Goal: Task Accomplishment & Management: Use online tool/utility

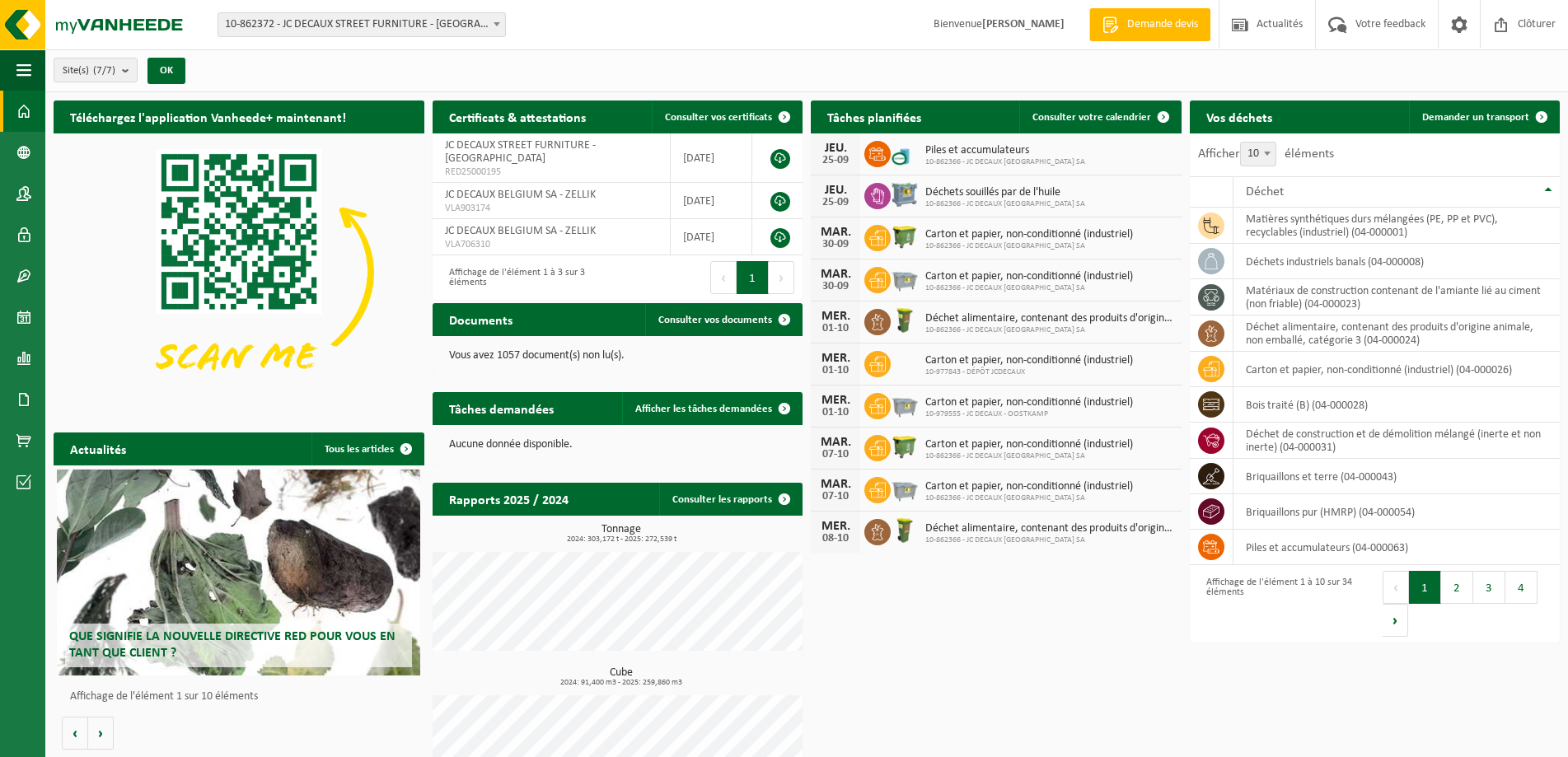
click at [963, 158] on span "10-862366 - JC DECAUX BELGIUM SA" at bounding box center [1005, 162] width 160 height 10
click at [1099, 113] on span "Consulter votre calendrier" at bounding box center [1092, 117] width 119 height 11
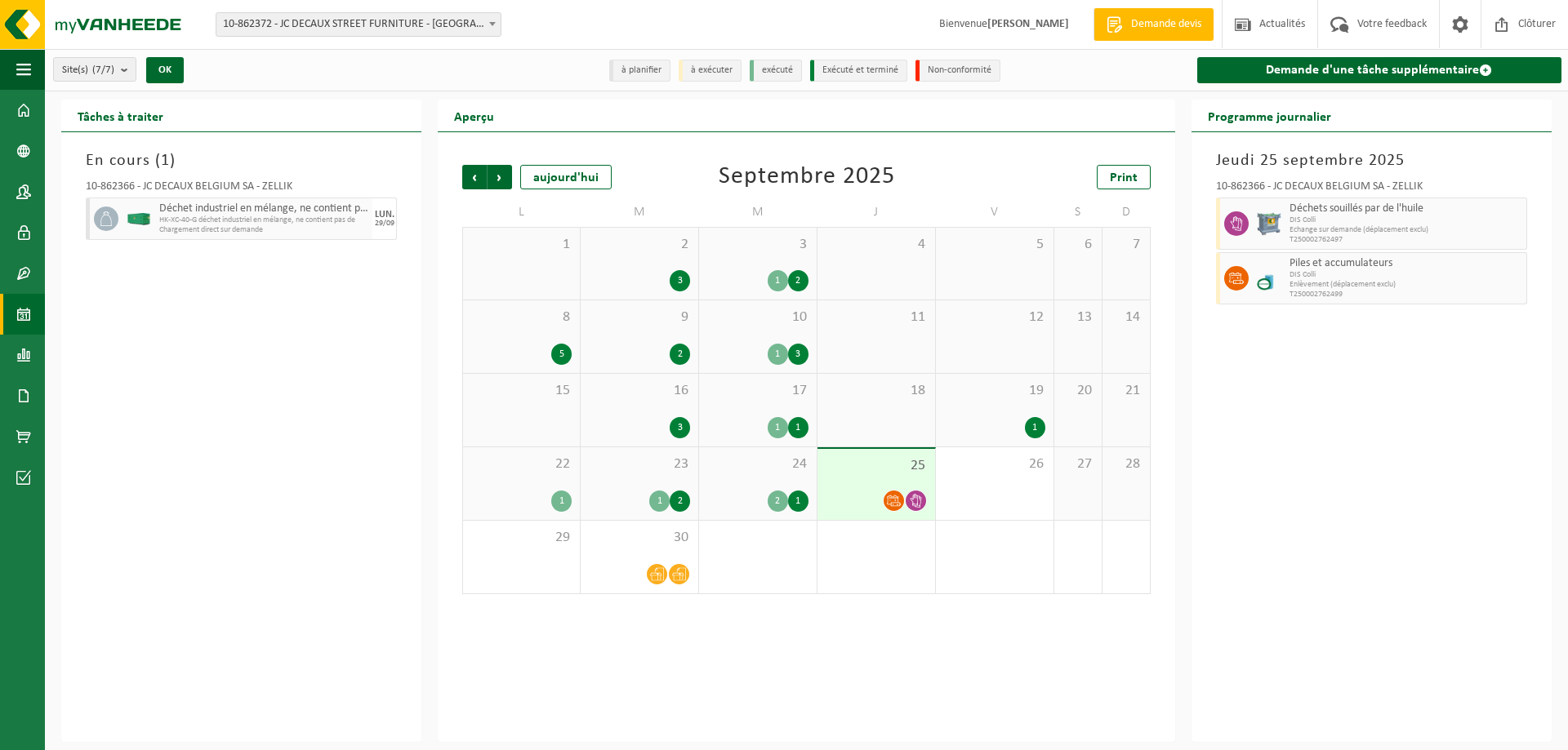
click at [916, 501] on icon at bounding box center [916, 500] width 14 height 14
click at [1333, 264] on span "Piles et accumulateurs" at bounding box center [1406, 264] width 233 height 13
click at [1306, 288] on span "Enlèvement (déplacement exclu)" at bounding box center [1406, 285] width 233 height 10
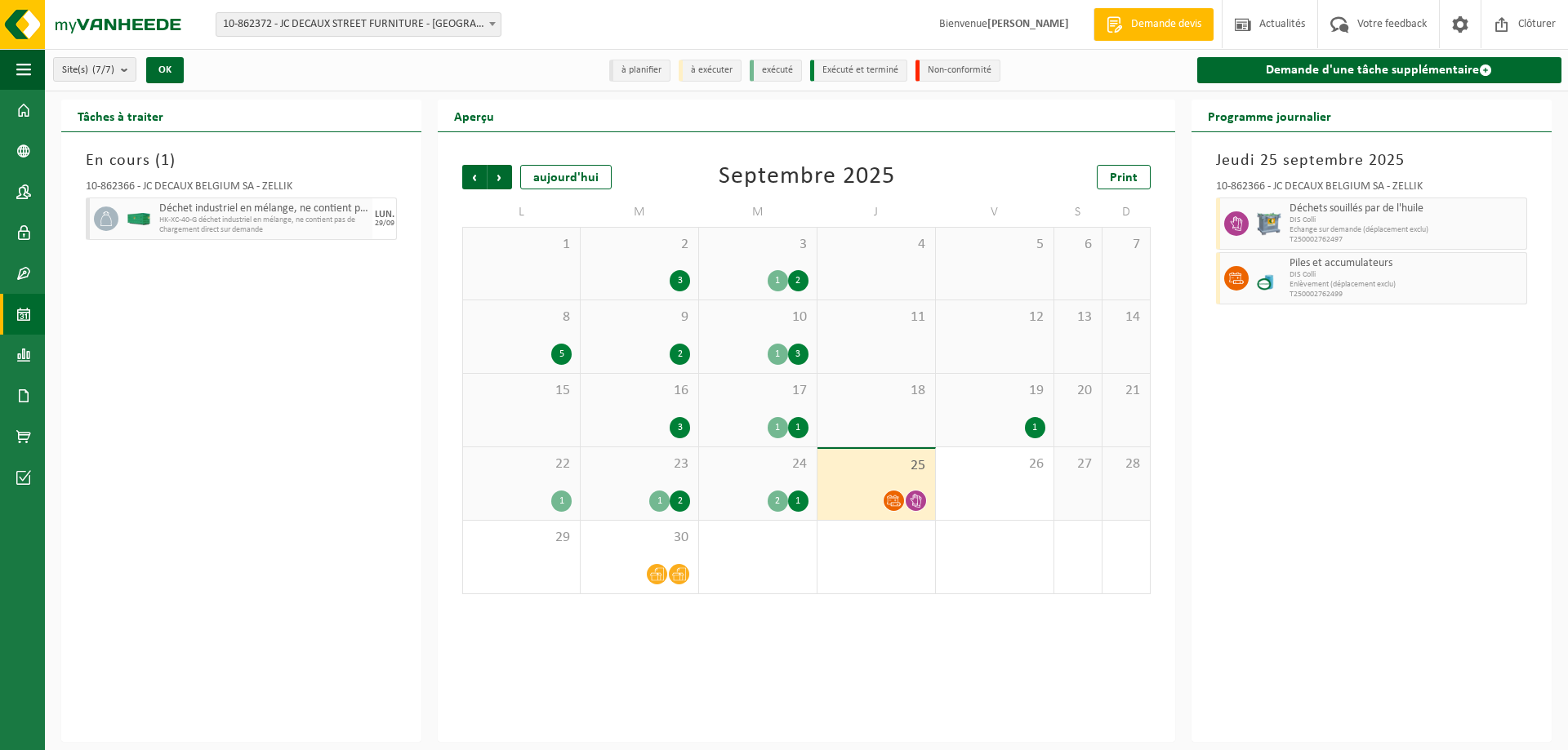
click at [1316, 292] on span "T250002762499" at bounding box center [1406, 295] width 233 height 10
click at [1311, 271] on span "DIS Colli" at bounding box center [1406, 275] width 233 height 10
click at [1303, 287] on span "Enlèvement (déplacement exclu)" at bounding box center [1406, 285] width 233 height 10
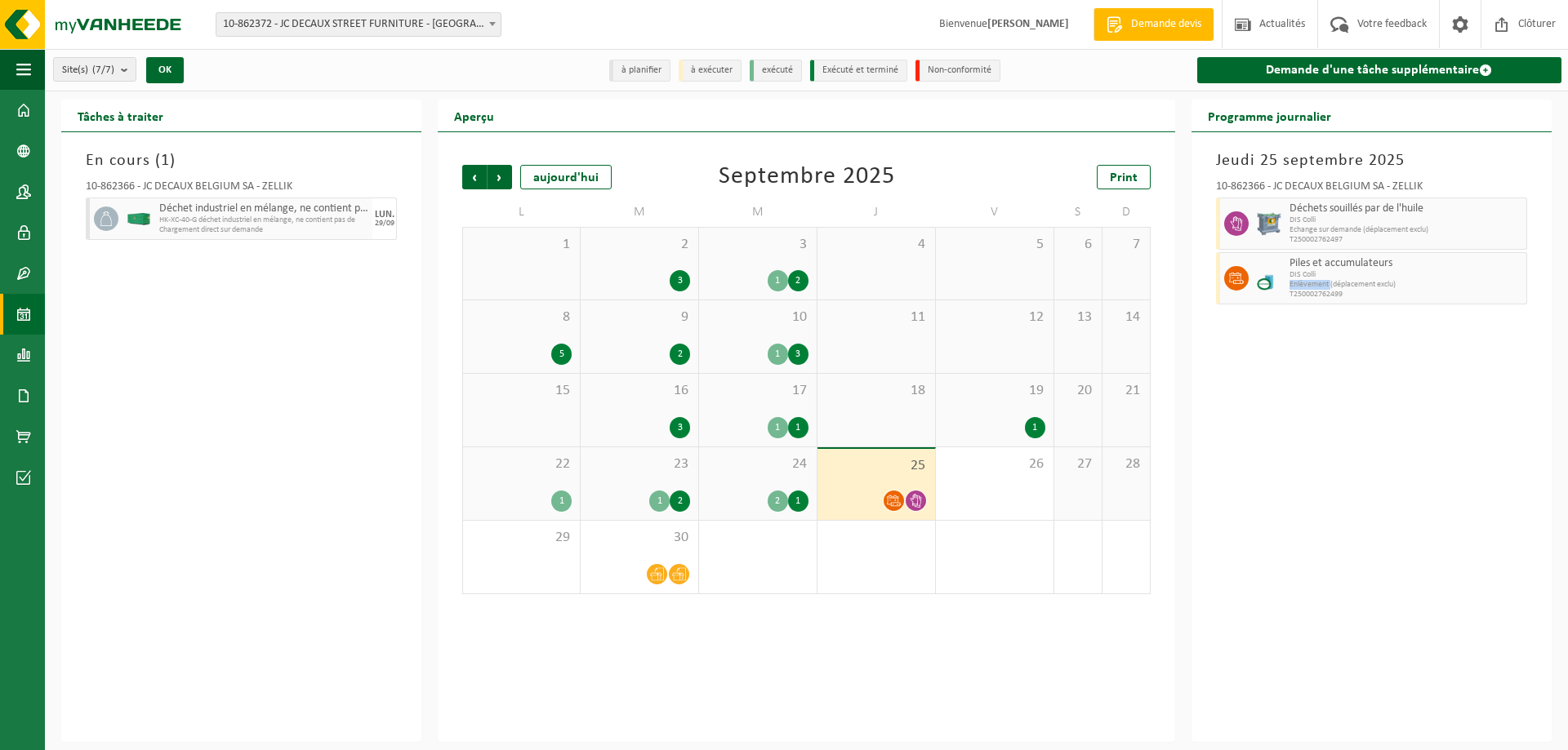
click at [1303, 287] on span "Enlèvement (déplacement exclu)" at bounding box center [1406, 285] width 233 height 10
click at [636, 74] on li "à planifier" at bounding box center [639, 70] width 61 height 22
click at [714, 69] on li "à exécuter" at bounding box center [710, 70] width 63 height 22
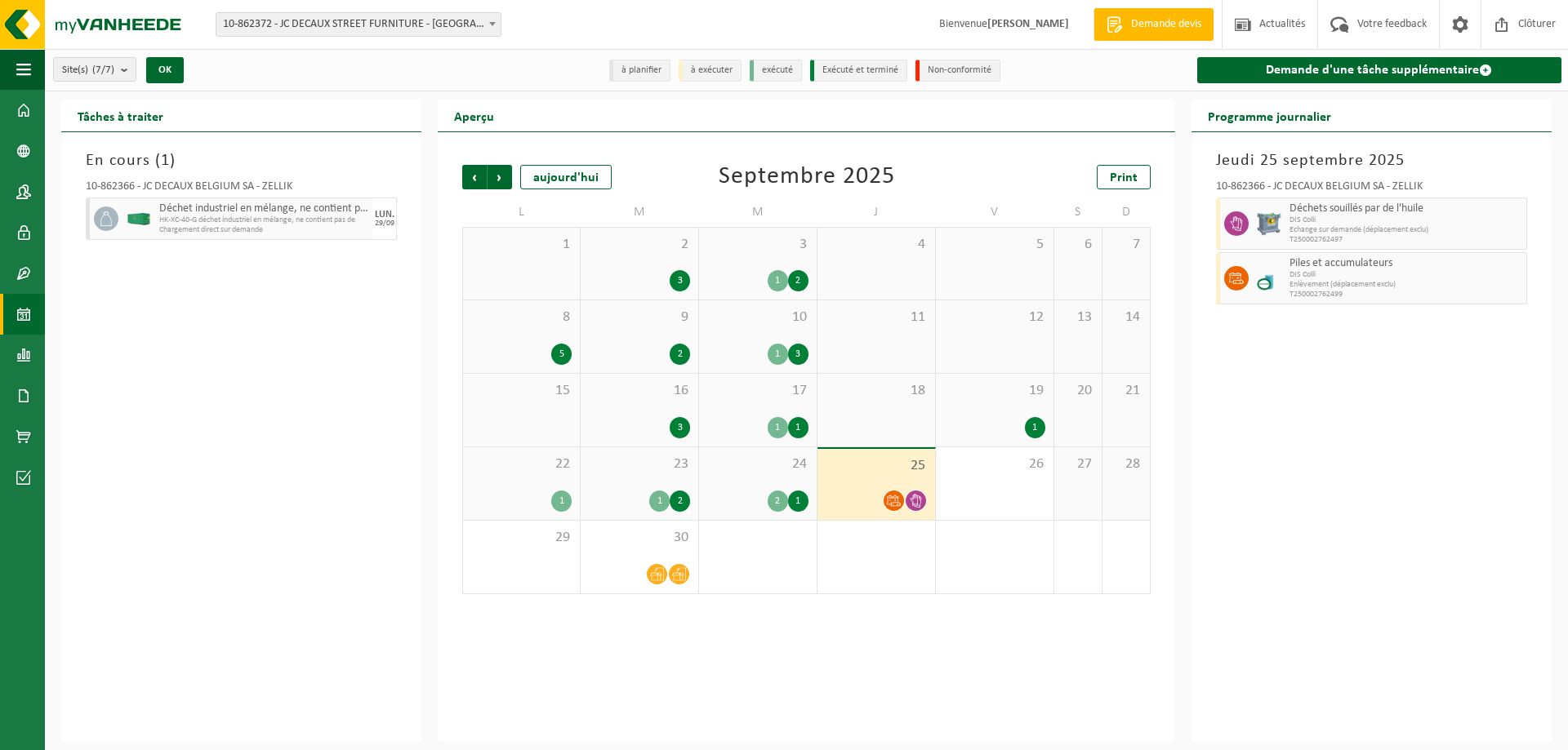
click at [786, 65] on li "exécuté" at bounding box center [776, 70] width 52 height 22
click at [870, 65] on li "Exécuté et terminé" at bounding box center [858, 70] width 97 height 22
click at [952, 71] on li "Non-conformité" at bounding box center [958, 70] width 85 height 22
click at [1335, 69] on link "Demande d'une tâche supplémentaire" at bounding box center [1380, 70] width 365 height 26
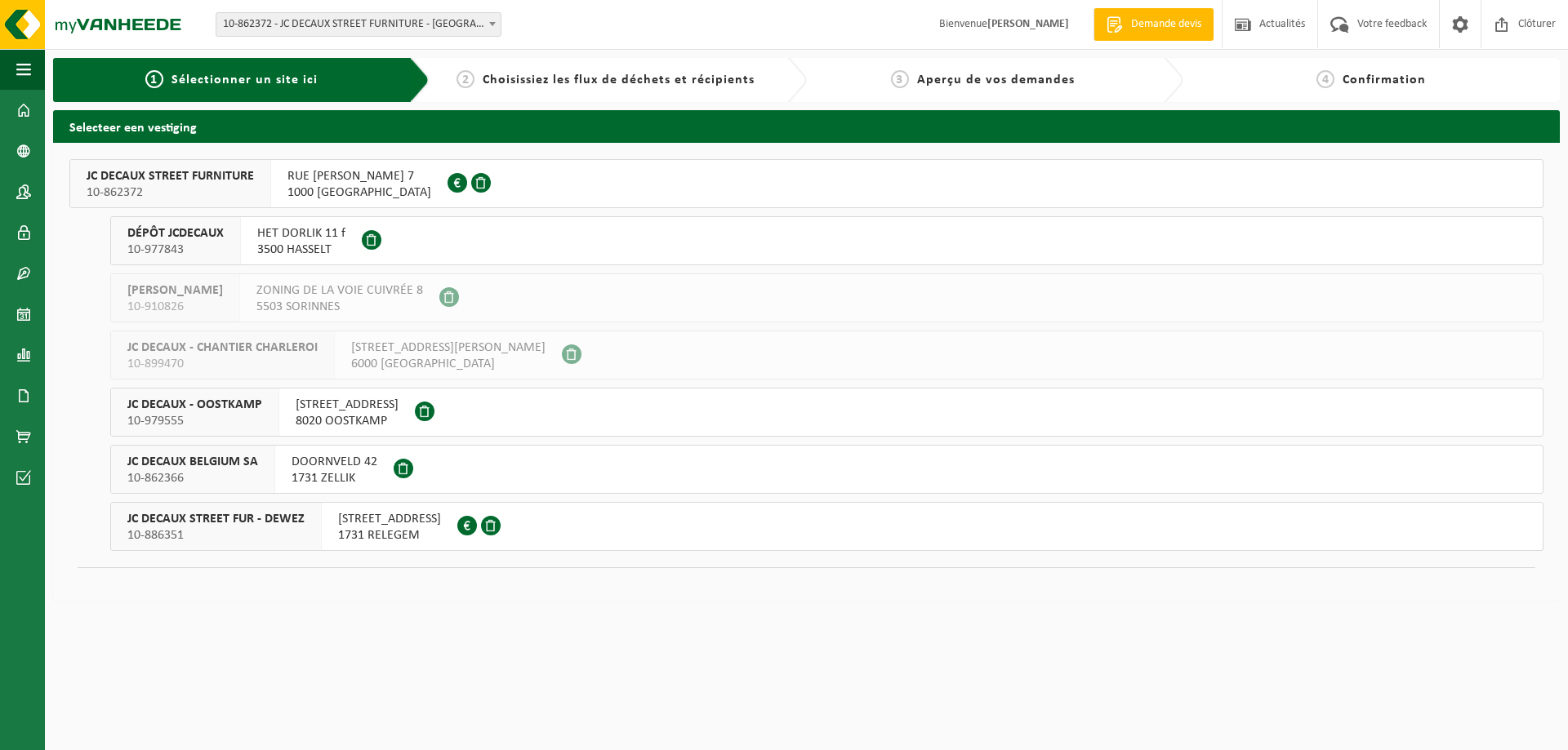
click at [321, 466] on span "DOORNVELD 42" at bounding box center [334, 462] width 86 height 16
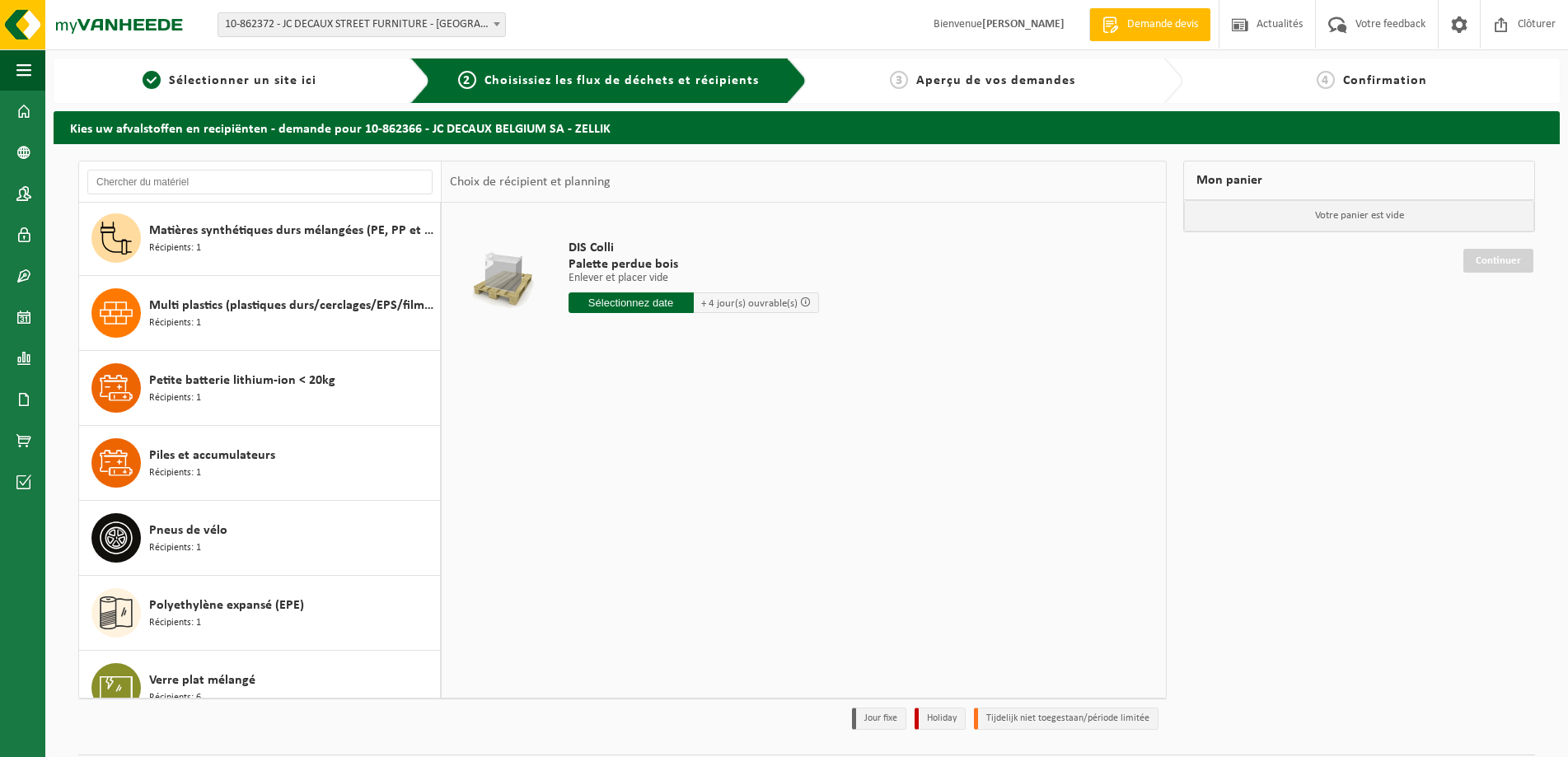
scroll to position [1828, 0]
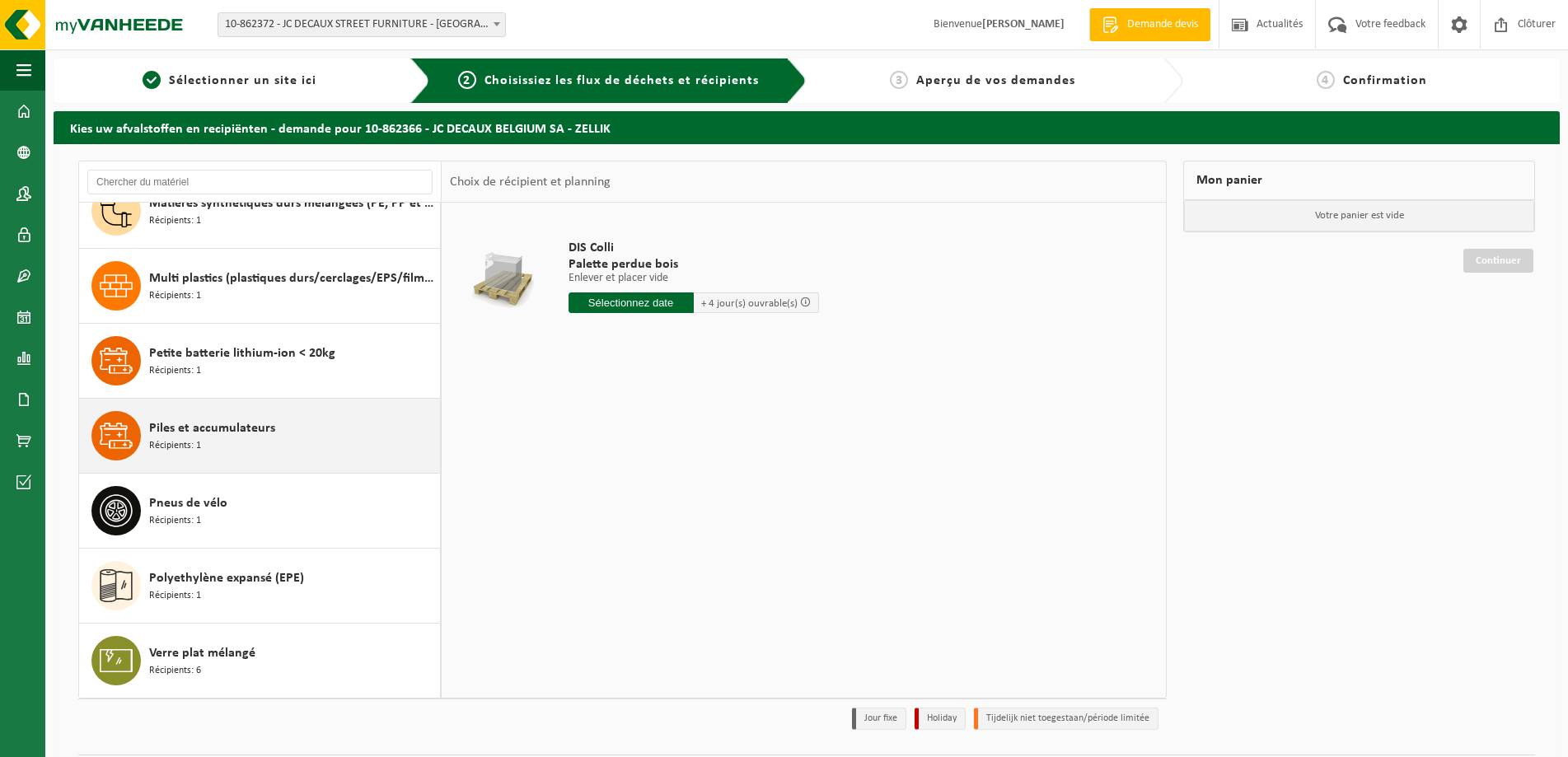
click at [205, 430] on span "Piles et accumulateurs" at bounding box center [212, 429] width 126 height 20
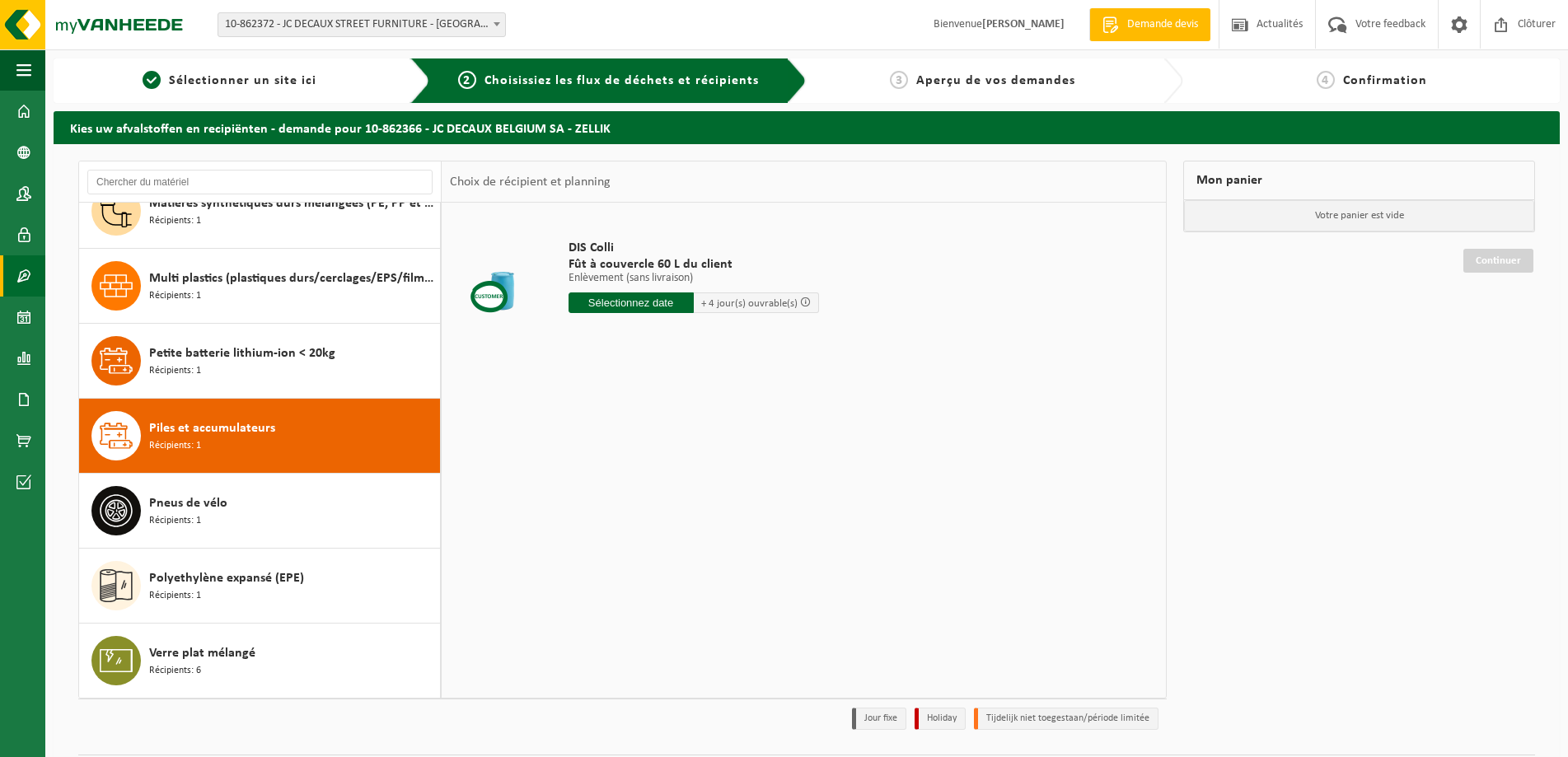
click at [19, 275] on span at bounding box center [24, 276] width 15 height 41
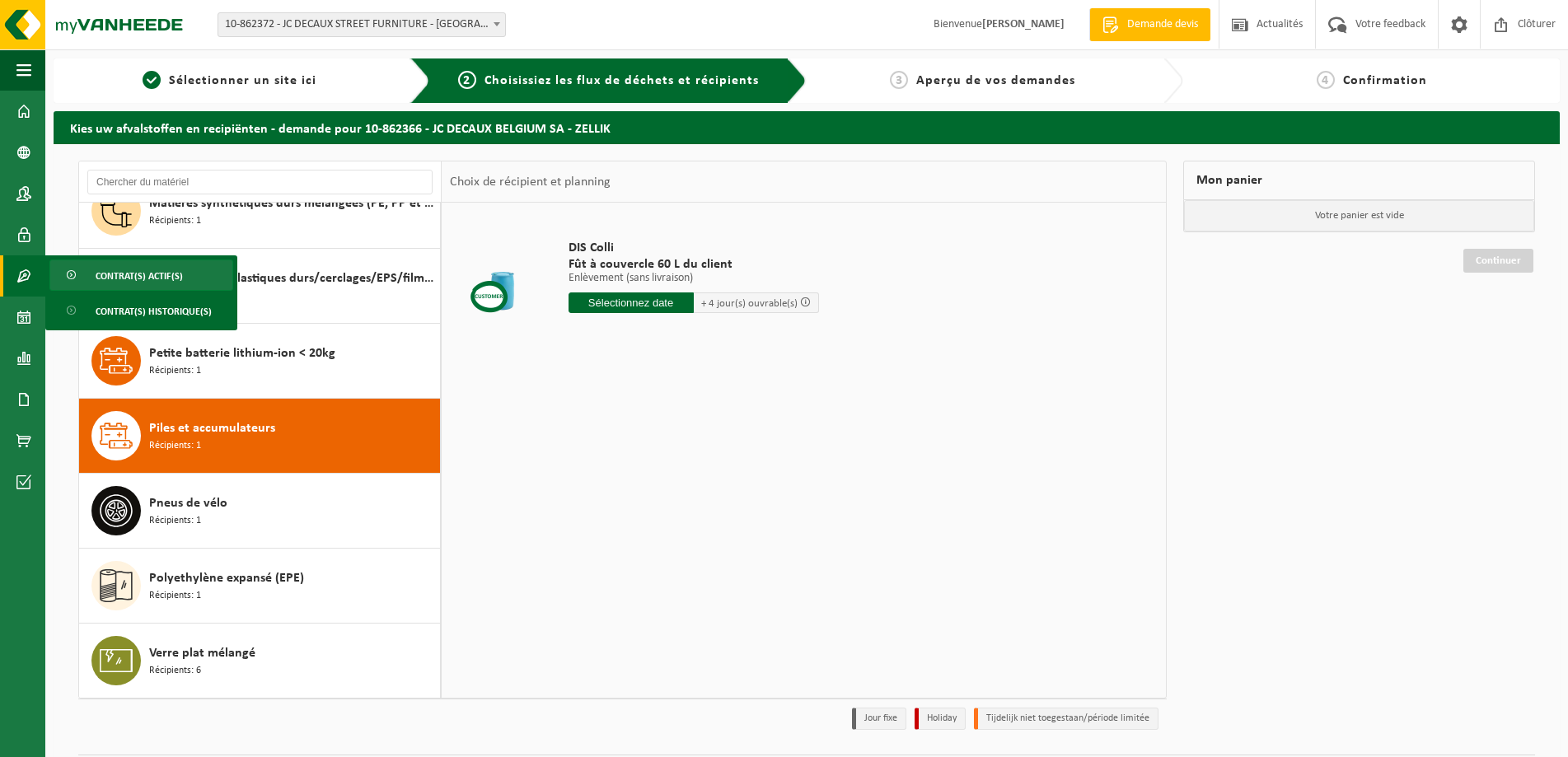
click at [117, 277] on span "Contrat(s) actif(s)" at bounding box center [139, 276] width 87 height 31
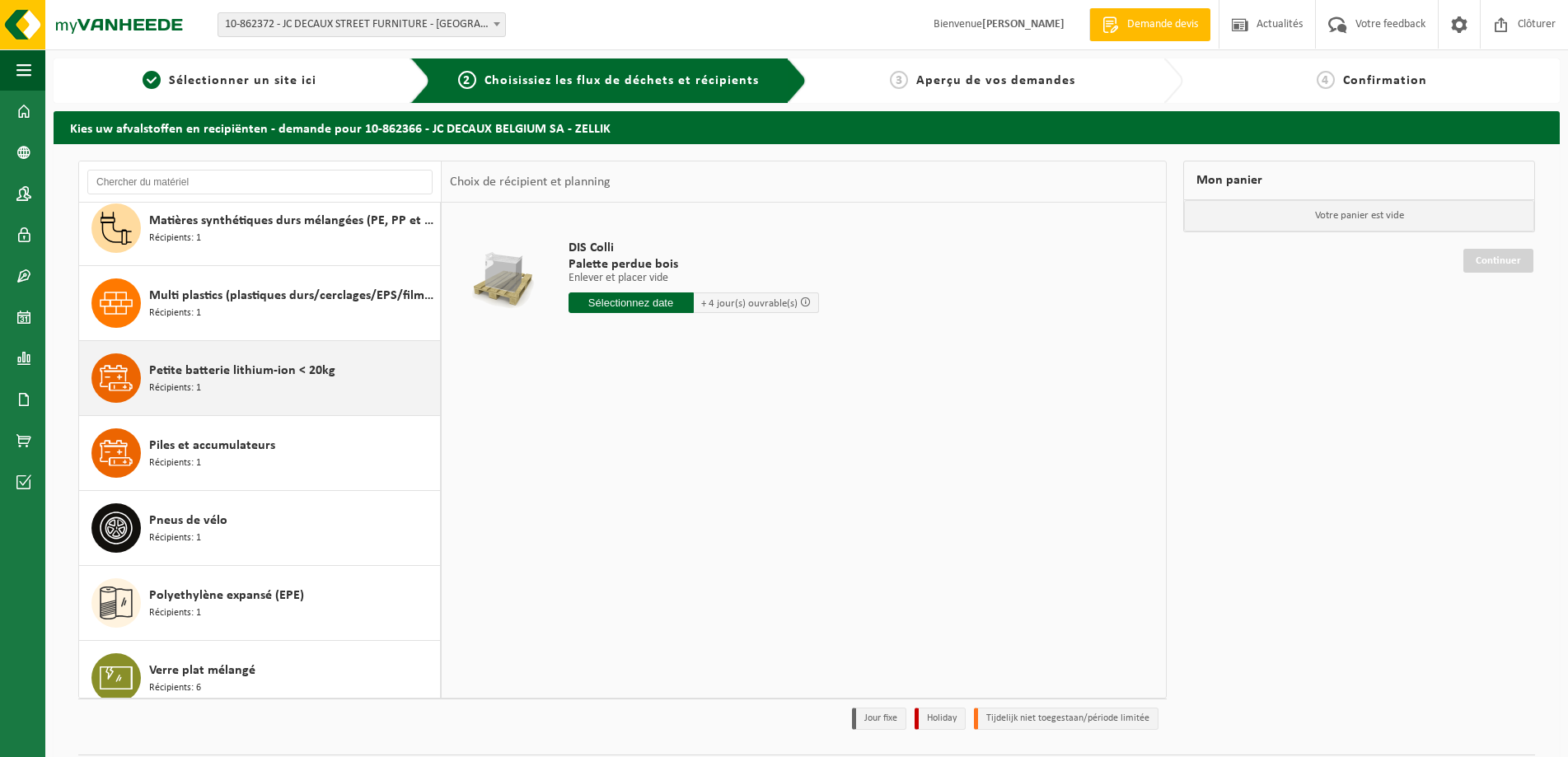
scroll to position [1813, 0]
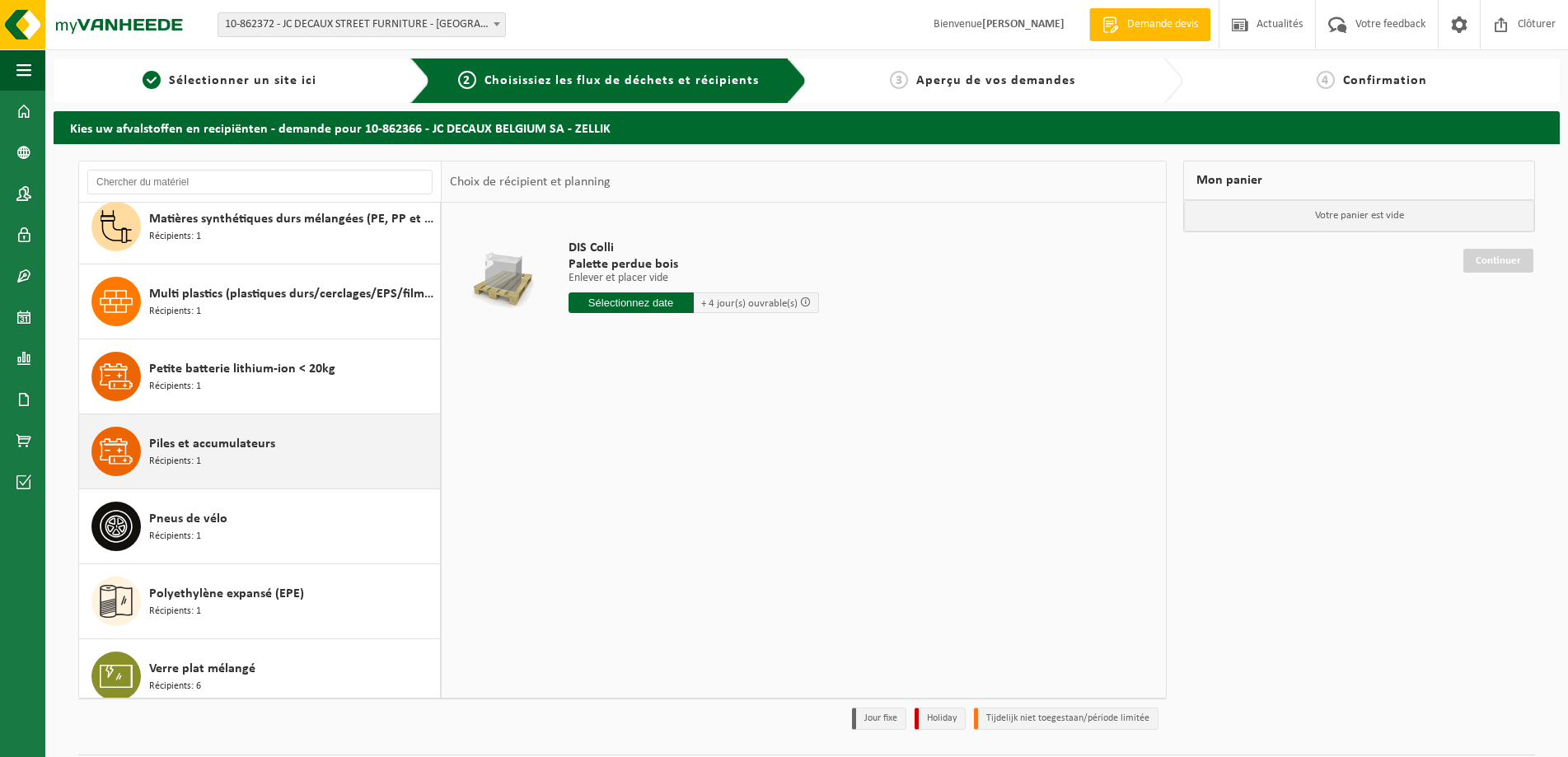
click at [235, 459] on div "Piles et accumulateurs Récipients: 1" at bounding box center [293, 452] width 287 height 49
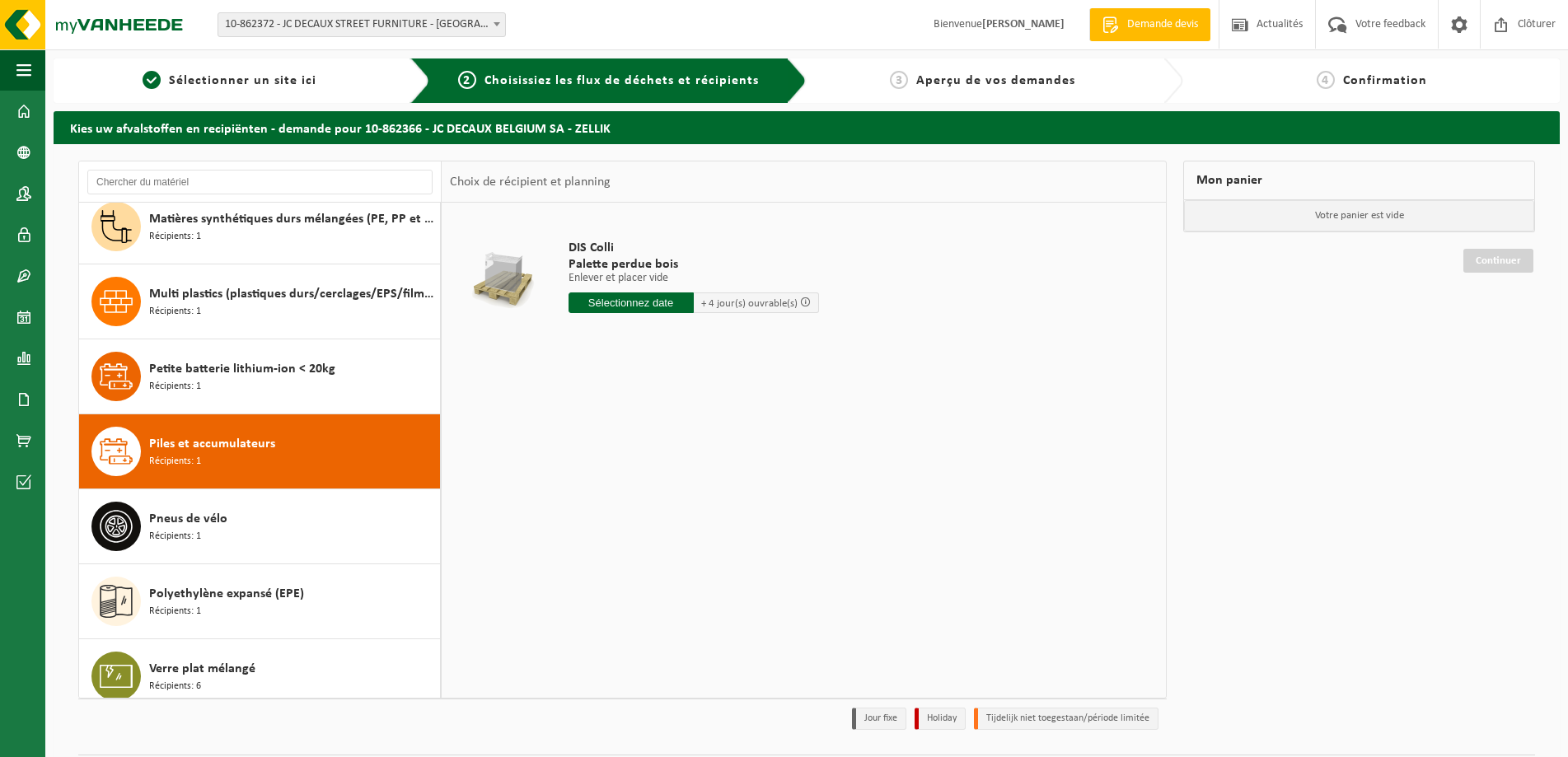
scroll to position [1828, 0]
